Goal: Information Seeking & Learning: Learn about a topic

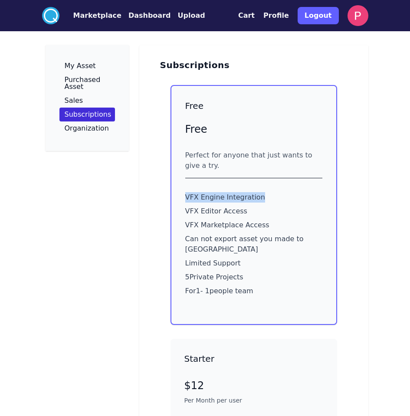
drag, startPoint x: 252, startPoint y: 196, endPoint x: 182, endPoint y: 196, distance: 69.4
click at [182, 196] on div "Free Free Perfect for anyone that just wants to give a try. VFX Engine Integrat…" at bounding box center [254, 205] width 167 height 240
drag, startPoint x: 243, startPoint y: 213, endPoint x: 182, endPoint y: 213, distance: 61.2
click at [182, 213] on div "Free Free Perfect for anyone that just wants to give a try. VFX Engine Integrat…" at bounding box center [254, 205] width 167 height 240
drag, startPoint x: 209, startPoint y: 225, endPoint x: 195, endPoint y: 226, distance: 13.6
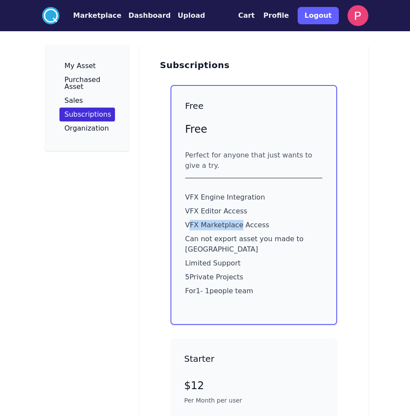
click at [185, 225] on p "VFX Marketplace Access" at bounding box center [253, 225] width 137 height 10
drag, startPoint x: 302, startPoint y: 241, endPoint x: 220, endPoint y: 243, distance: 81.6
click at [220, 243] on p "Can not export asset you made to [GEOGRAPHIC_DATA]" at bounding box center [253, 244] width 137 height 21
drag, startPoint x: 204, startPoint y: 248, endPoint x: 242, endPoint y: 251, distance: 37.9
click at [243, 258] on p "Limited Support" at bounding box center [253, 263] width 137 height 10
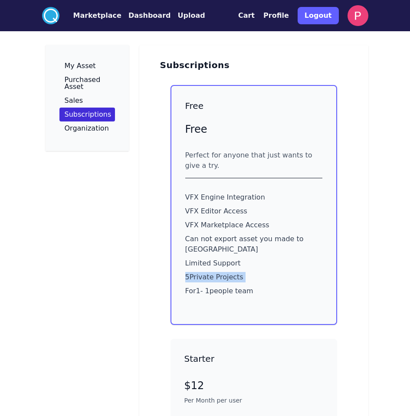
drag, startPoint x: 182, startPoint y: 266, endPoint x: 253, endPoint y: 284, distance: 72.5
click at [242, 274] on div "Free Free Perfect for anyone that just wants to give a try. VFX Engine Integrat…" at bounding box center [254, 205] width 167 height 240
drag, startPoint x: 253, startPoint y: 284, endPoint x: 174, endPoint y: 279, distance: 79.1
click at [174, 279] on div "Free Free Perfect for anyone that just wants to give a try. VFX Engine Integrat…" at bounding box center [254, 205] width 167 height 240
